Goal: Information Seeking & Learning: Check status

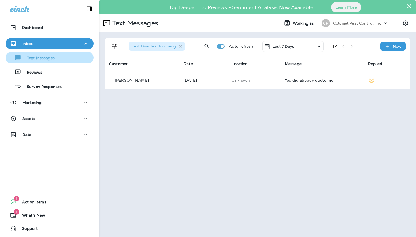
click at [54, 61] on p "Text Messages" at bounding box center [37, 58] width 33 height 5
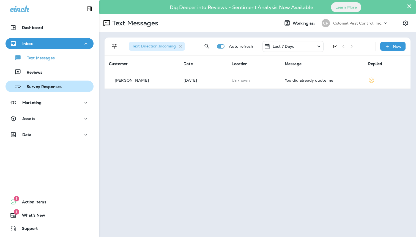
click at [49, 86] on p "Survey Responses" at bounding box center [41, 86] width 40 height 5
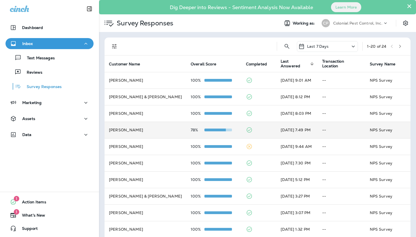
click at [150, 129] on td "[PERSON_NAME]" at bounding box center [146, 129] width 82 height 17
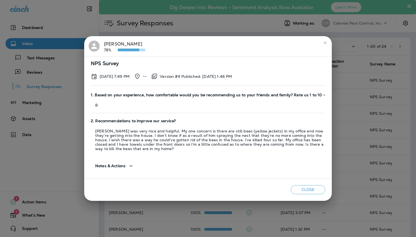
click at [110, 44] on div "[PERSON_NAME] 78%" at bounding box center [124, 46] width 41 height 12
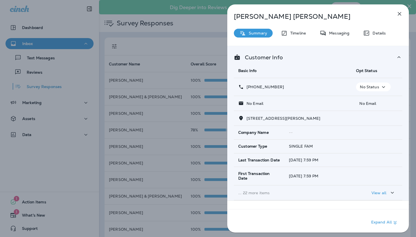
click at [282, 116] on span "[STREET_ADDRESS][PERSON_NAME]" at bounding box center [284, 118] width 74 height 5
click at [210, 39] on div "[PERSON_NAME] Summary Timeline Messaging Details Customer Info Basic Info Opt S…" at bounding box center [208, 118] width 416 height 237
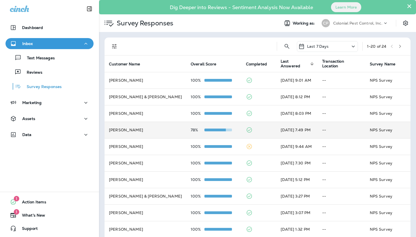
click at [212, 128] on div at bounding box center [219, 130] width 28 height 4
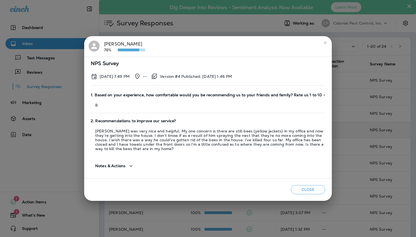
click at [122, 41] on div "[PERSON_NAME] 78%" at bounding box center [124, 46] width 41 height 12
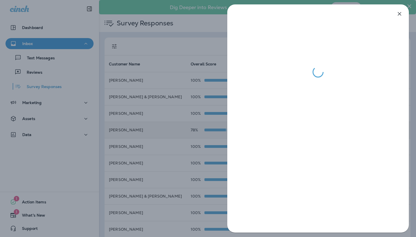
click at [172, 34] on div at bounding box center [208, 118] width 416 height 237
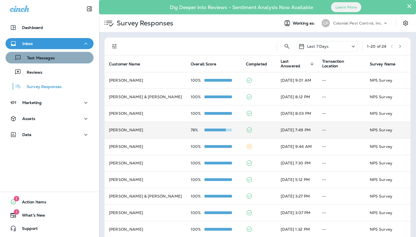
click at [71, 60] on div "Text Messages" at bounding box center [50, 57] width 84 height 8
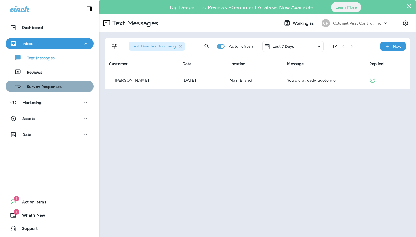
click at [47, 88] on p "Survey Responses" at bounding box center [41, 86] width 40 height 5
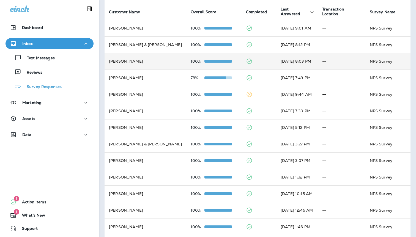
scroll to position [58, 0]
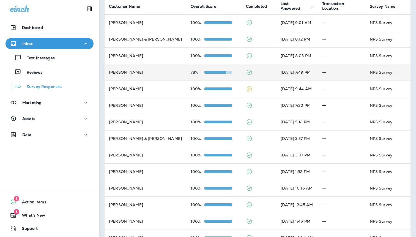
click at [135, 71] on td "[PERSON_NAME]" at bounding box center [146, 72] width 82 height 17
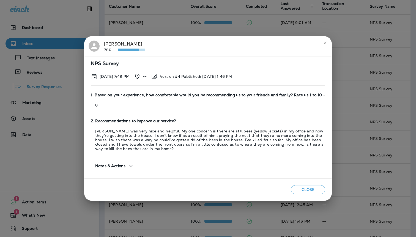
click at [101, 22] on div "[PERSON_NAME] 78% NPS Survey [DATE] 7:49 PM -- Version #4 Published: [DATE] 1:4…" at bounding box center [208, 118] width 416 height 237
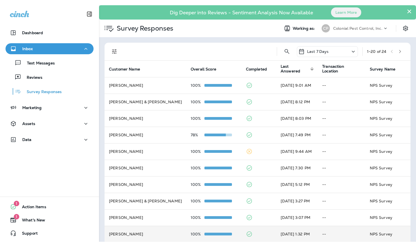
scroll to position [0, 0]
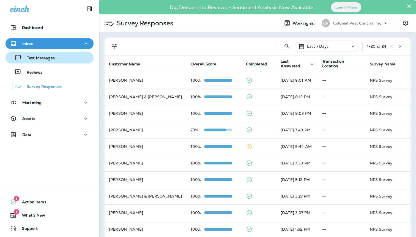
click at [63, 57] on div "Text Messages" at bounding box center [50, 57] width 84 height 8
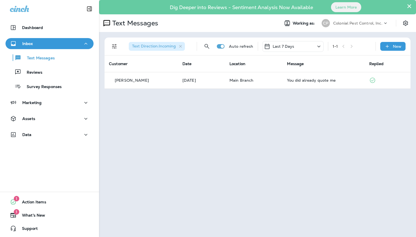
click at [56, 80] on div "Text Messages Reviews Survey Responses" at bounding box center [50, 70] width 88 height 43
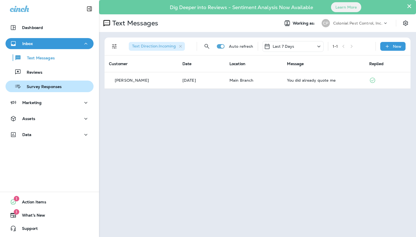
click at [53, 84] on p "Survey Responses" at bounding box center [41, 86] width 40 height 5
